Goal: Information Seeking & Learning: Learn about a topic

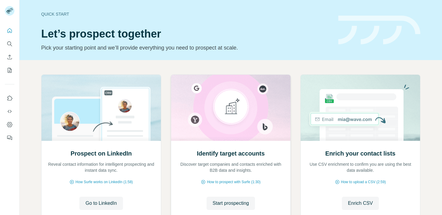
scroll to position [44, 0]
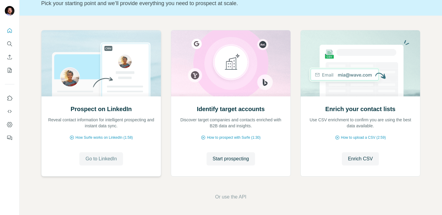
click at [107, 157] on span "Go to LinkedIn" at bounding box center [100, 158] width 31 height 7
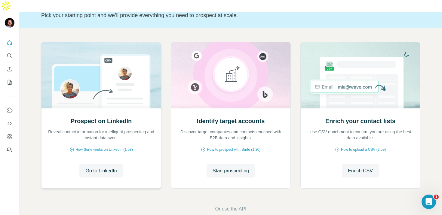
scroll to position [0, 0]
click at [9, 54] on icon "Search" at bounding box center [9, 56] width 4 height 4
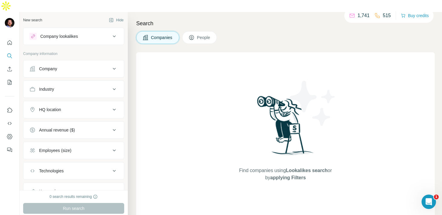
click at [203, 35] on span "People" at bounding box center [204, 38] width 14 height 6
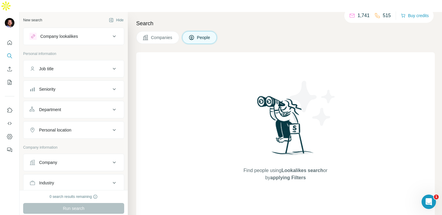
click at [60, 66] on div "Job title" at bounding box center [69, 69] width 81 height 6
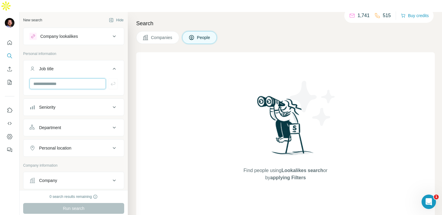
click at [54, 78] on input "text" at bounding box center [67, 83] width 76 height 11
type input "*******"
click at [76, 104] on div "Seniority" at bounding box center [69, 107] width 81 height 6
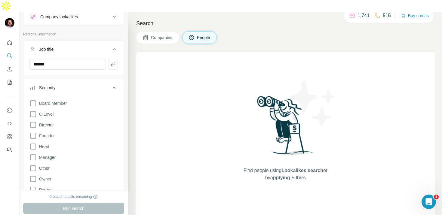
scroll to position [38, 0]
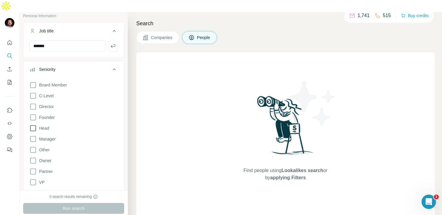
click at [33, 125] on icon at bounding box center [32, 128] width 7 height 7
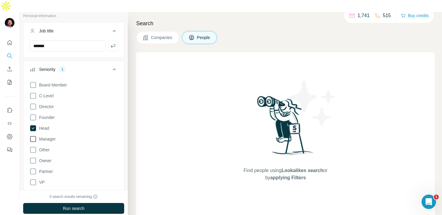
click at [33, 136] on icon at bounding box center [32, 139] width 7 height 7
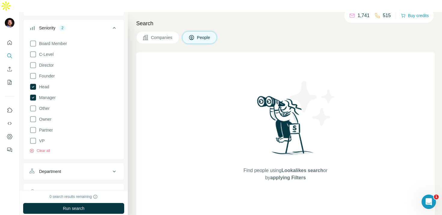
scroll to position [69, 0]
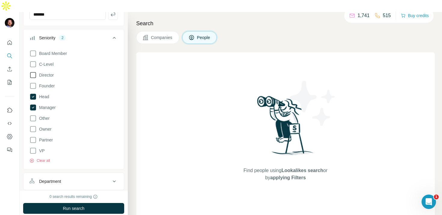
click at [34, 72] on icon at bounding box center [32, 75] width 7 height 7
click at [31, 82] on icon at bounding box center [32, 85] width 7 height 7
click at [32, 126] on icon at bounding box center [32, 129] width 7 height 7
click at [33, 147] on icon at bounding box center [32, 150] width 7 height 7
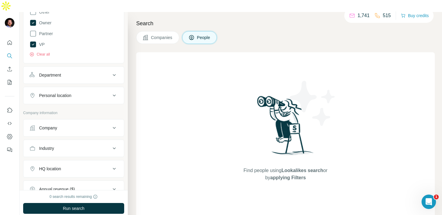
click at [60, 92] on div "Personal location" at bounding box center [73, 95] width 101 height 17
click at [60, 93] on div "Personal location" at bounding box center [55, 96] width 32 height 6
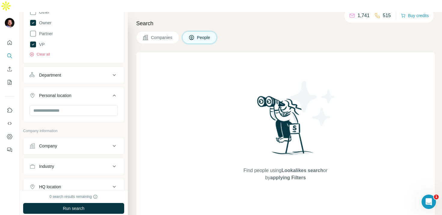
click at [160, 35] on span "Companies" at bounding box center [162, 38] width 22 height 6
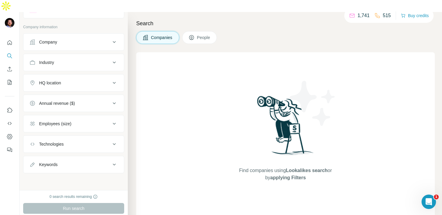
scroll to position [27, 0]
click at [81, 39] on div "Company" at bounding box center [69, 42] width 81 height 6
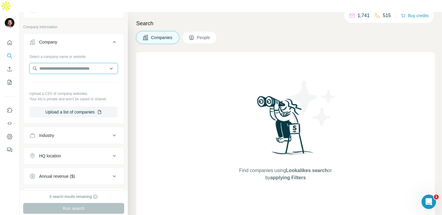
click at [65, 63] on input "text" at bounding box center [73, 68] width 88 height 11
type input "*******"
click at [104, 33] on div "Company Select a company name or website Upload a CSV of company websites. Your…" at bounding box center [73, 78] width 101 height 90
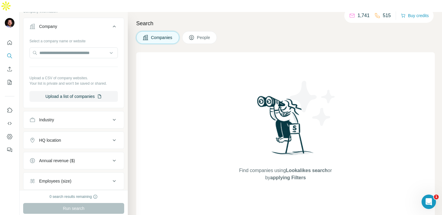
scroll to position [57, 0]
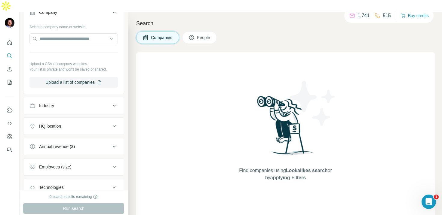
click at [87, 82] on div "Company Select a company name or website Upload a CSV of company websites. Your…" at bounding box center [73, 49] width 101 height 90
click at [105, 99] on button "Industry" at bounding box center [73, 106] width 100 height 14
click at [57, 116] on div at bounding box center [70, 121] width 74 height 10
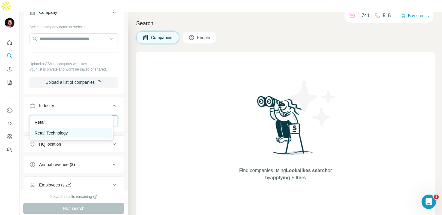
type input "****"
click at [44, 132] on p "Retail Technology" at bounding box center [51, 133] width 33 height 6
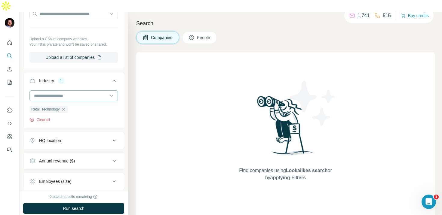
scroll to position [94, 0]
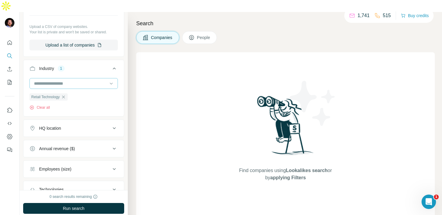
click at [78, 80] on input at bounding box center [70, 83] width 74 height 7
click at [74, 80] on input at bounding box center [70, 83] width 74 height 7
click at [68, 80] on input at bounding box center [70, 83] width 74 height 7
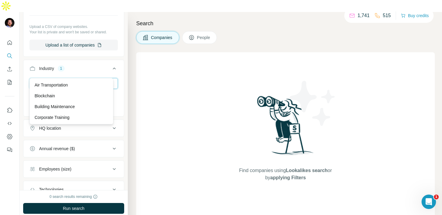
type input "*"
type input "******"
click at [60, 80] on input "******" at bounding box center [70, 83] width 74 height 7
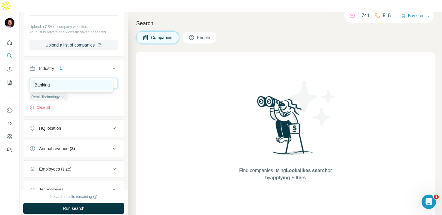
type input "****"
click at [56, 87] on div "Banking" at bounding box center [72, 85] width 74 height 6
click at [79, 80] on input at bounding box center [70, 83] width 74 height 7
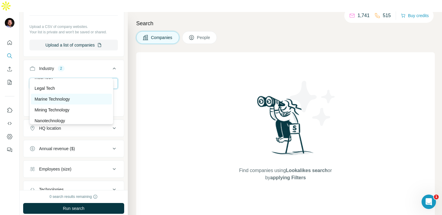
scroll to position [147, 0]
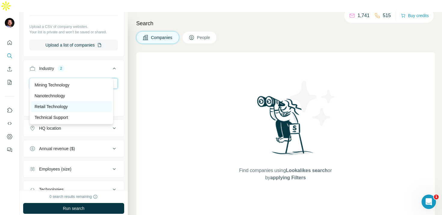
type input "****"
click at [68, 109] on p "Retail Technology" at bounding box center [51, 107] width 33 height 6
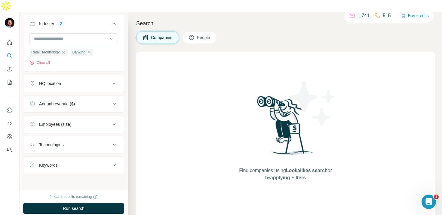
scroll to position [139, 0]
click at [70, 117] on button "Employees (size)" at bounding box center [73, 124] width 100 height 14
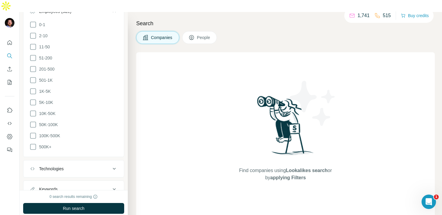
scroll to position [274, 0]
click at [33, 43] on icon at bounding box center [32, 46] width 7 height 7
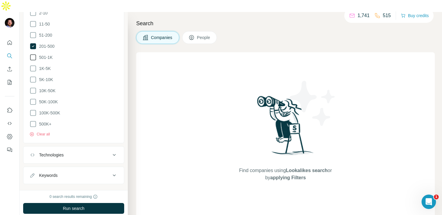
click at [32, 54] on icon at bounding box center [32, 57] width 7 height 7
click at [34, 32] on icon at bounding box center [32, 35] width 7 height 7
click at [34, 65] on icon at bounding box center [32, 68] width 7 height 7
click at [33, 76] on icon at bounding box center [32, 79] width 7 height 7
click at [55, 152] on div "Technologies" at bounding box center [51, 155] width 25 height 6
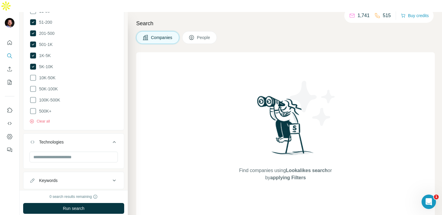
scroll to position [301, 0]
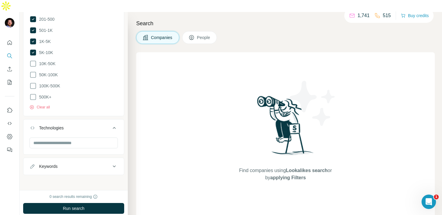
click at [49, 159] on button "Keywords" at bounding box center [73, 166] width 100 height 14
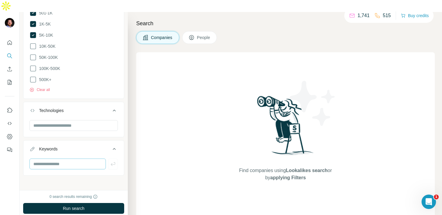
scroll to position [320, 0]
click at [52, 158] on input "text" at bounding box center [67, 163] width 76 height 11
type input "*******"
click at [45, 163] on div "New search Hide Company lookalikes Company information Company Select a company…" at bounding box center [74, 101] width 108 height 178
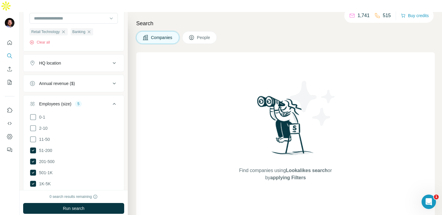
scroll to position [0, 0]
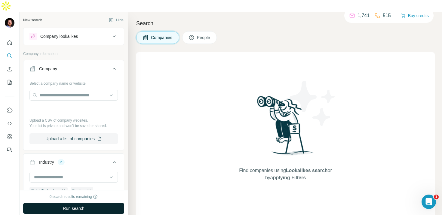
click at [88, 203] on button "Run search" at bounding box center [73, 208] width 101 height 11
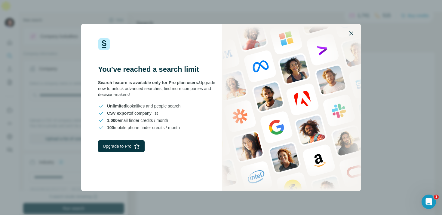
click at [353, 33] on icon "button" at bounding box center [350, 33] width 7 height 7
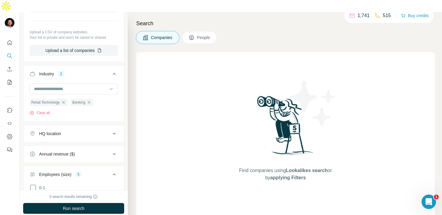
scroll to position [86, 0]
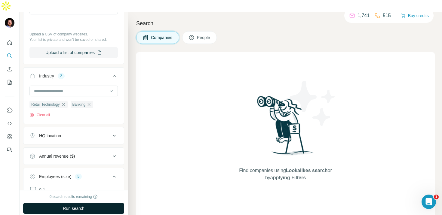
click at [75, 206] on span "Run search" at bounding box center [74, 209] width 22 height 6
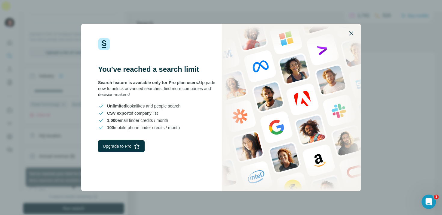
click at [349, 31] on icon "button" at bounding box center [351, 33] width 4 height 4
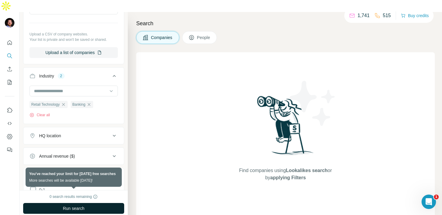
click at [187, 31] on button "People" at bounding box center [199, 37] width 35 height 13
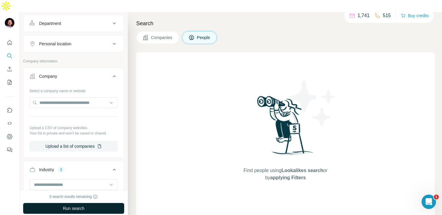
click at [80, 206] on span "Run search" at bounding box center [74, 209] width 22 height 6
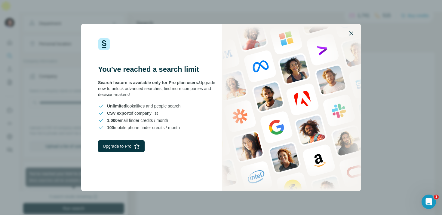
click at [352, 33] on icon "button" at bounding box center [350, 33] width 7 height 7
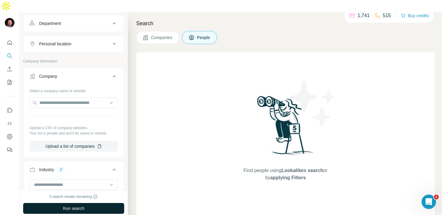
click at [357, 16] on p "1,741" at bounding box center [363, 15] width 12 height 7
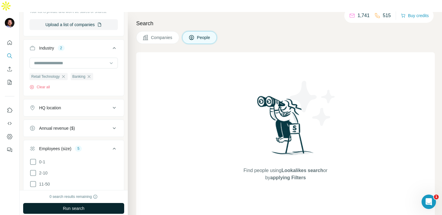
scroll to position [393, 0]
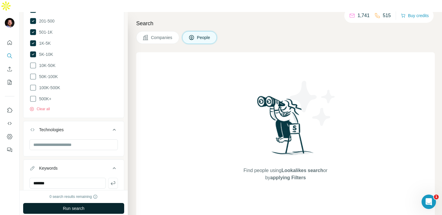
click at [91, 203] on button "Run search" at bounding box center [73, 208] width 101 height 11
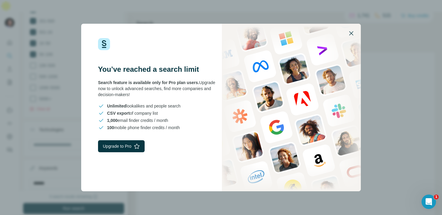
click at [350, 31] on icon "button" at bounding box center [350, 33] width 7 height 7
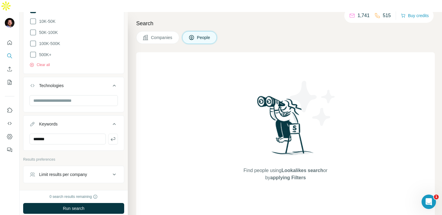
scroll to position [457, 0]
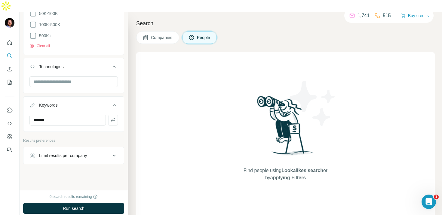
click at [111, 102] on icon at bounding box center [114, 105] width 7 height 7
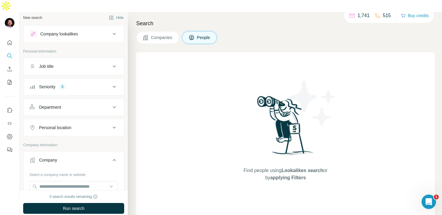
scroll to position [0, 0]
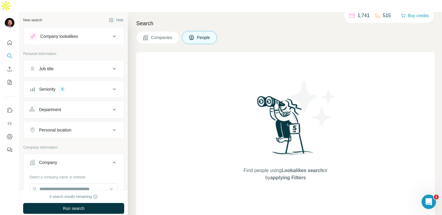
click at [154, 35] on span "Companies" at bounding box center [162, 38] width 22 height 6
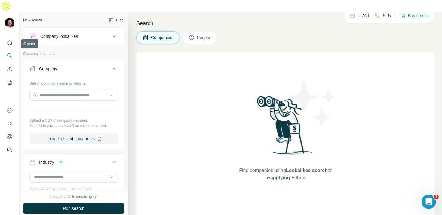
click at [10, 53] on icon "Search" at bounding box center [10, 56] width 6 height 6
click at [113, 16] on button "Hide" at bounding box center [116, 20] width 23 height 9
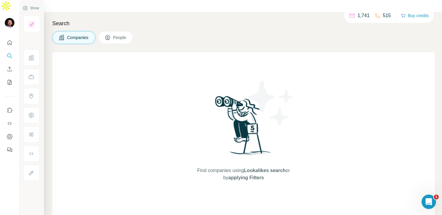
click at [10, 53] on icon "Search" at bounding box center [10, 56] width 6 height 6
